Goal: Task Accomplishment & Management: Manage account settings

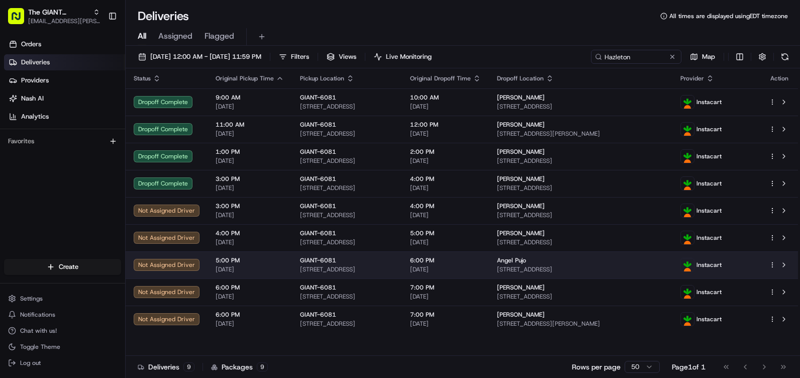
click at [770, 261] on html "The GIANT Company [EMAIL_ADDRESS][PERSON_NAME][PERSON_NAME][DOMAIN_NAME] Toggle…" at bounding box center [400, 189] width 800 height 378
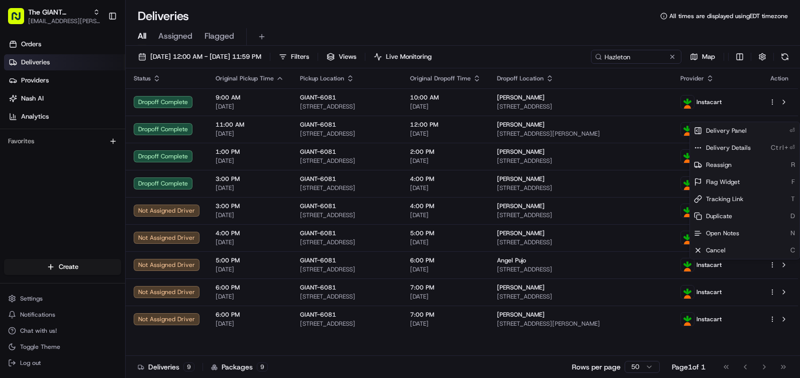
click at [645, 214] on html "The GIANT Company [EMAIL_ADDRESS][PERSON_NAME][PERSON_NAME][DOMAIN_NAME] Toggle…" at bounding box center [400, 189] width 800 height 378
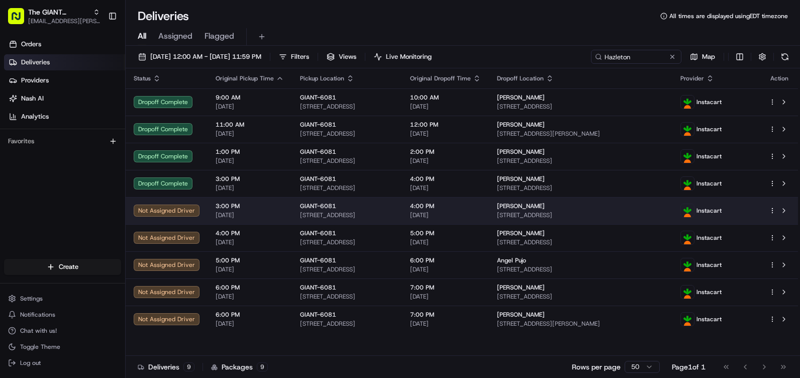
click at [769, 211] on html "The GIANT Company [EMAIL_ADDRESS][PERSON_NAME][PERSON_NAME][DOMAIN_NAME] Toggle…" at bounding box center [400, 189] width 800 height 378
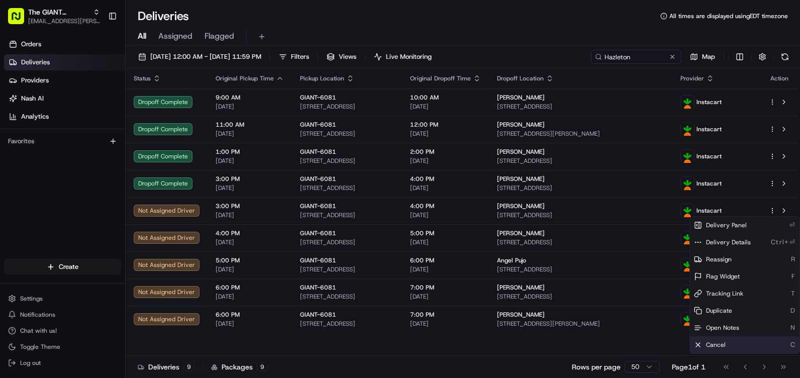
click at [734, 341] on div "Cancel C" at bounding box center [745, 344] width 110 height 17
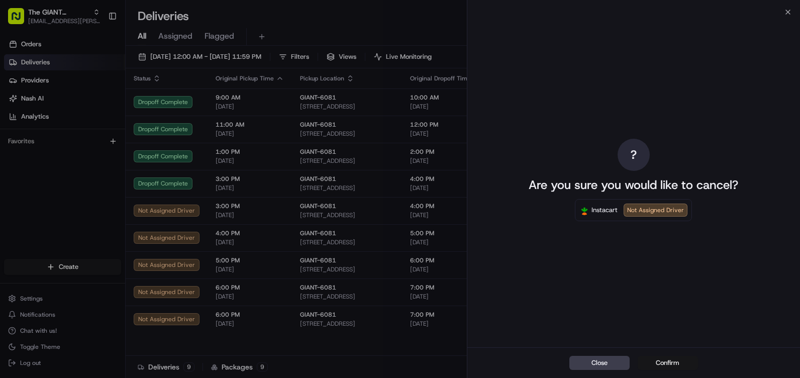
click at [659, 361] on button "Confirm" at bounding box center [668, 363] width 60 height 14
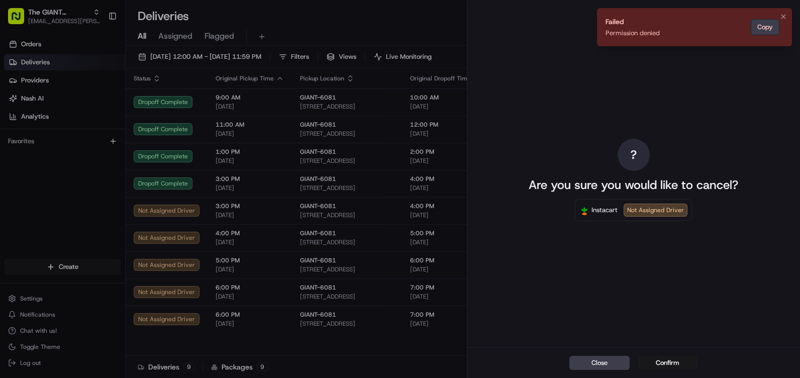
click at [770, 31] on button "Copy" at bounding box center [765, 27] width 29 height 16
drag, startPoint x: 603, startPoint y: 357, endPoint x: 596, endPoint y: 346, distance: 12.8
click at [604, 357] on button "Close" at bounding box center [599, 363] width 60 height 14
